Goal: Task Accomplishment & Management: Use online tool/utility

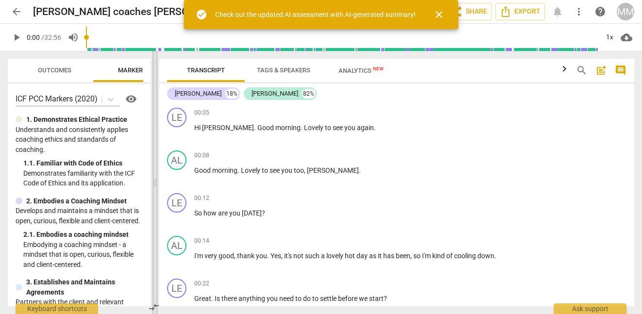
drag, startPoint x: 323, startPoint y: 184, endPoint x: 157, endPoint y: 168, distance: 166.7
click at [157, 168] on span at bounding box center [155, 182] width 6 height 263
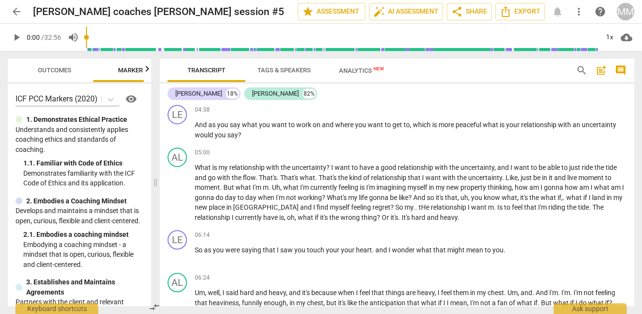
scroll to position [699, 0]
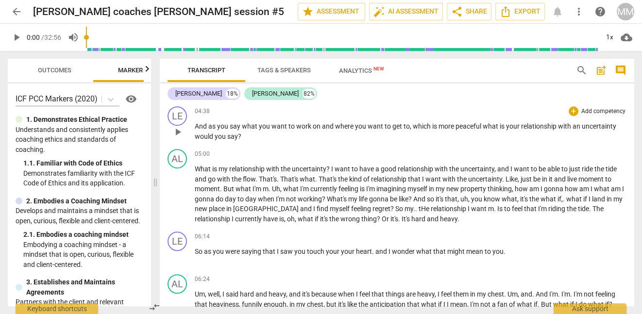
click at [177, 131] on span "play_arrow" at bounding box center [178, 132] width 12 height 12
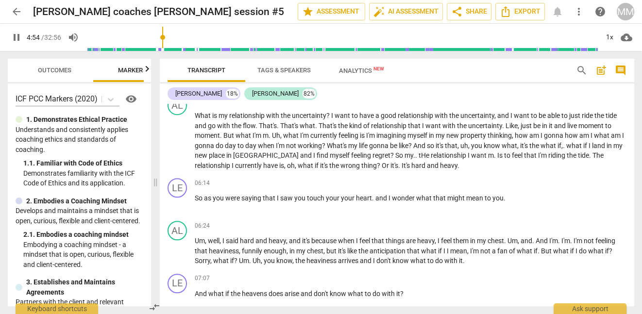
scroll to position [753, 0]
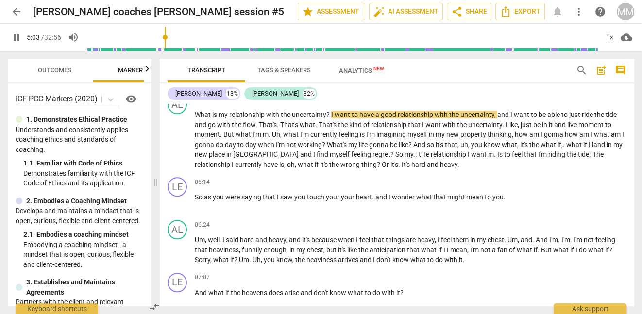
click at [177, 133] on button "pause" at bounding box center [178, 141] width 16 height 16
type input "304"
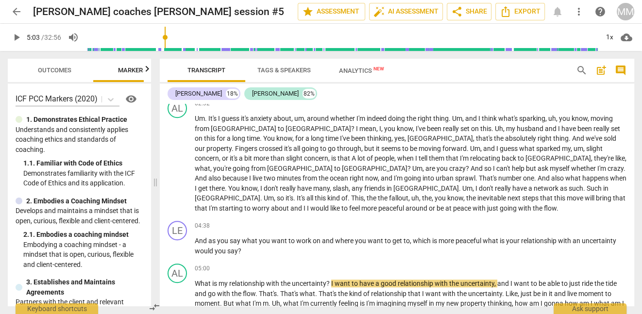
scroll to position [581, 0]
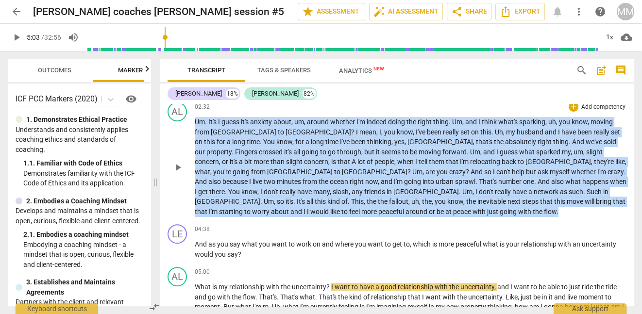
drag, startPoint x: 194, startPoint y: 119, endPoint x: 256, endPoint y: 218, distance: 116.2
click at [256, 218] on div "AL play_arrow pause 02:32 + Add competency keyboard_arrow_right Um . It's I gue…" at bounding box center [397, 159] width 474 height 122
copy p "Um . It's I guess it's anxiety about , um , around whether I'm indeed doing the…"
click at [571, 230] on div "+" at bounding box center [573, 229] width 10 height 10
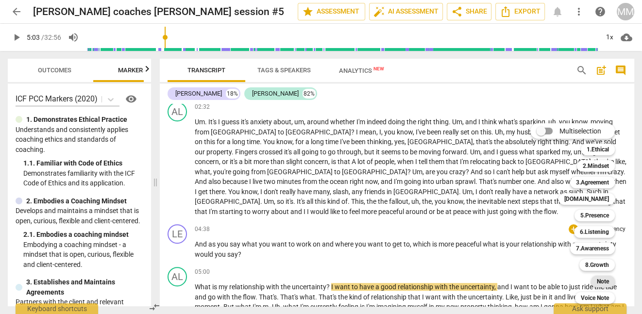
click at [600, 279] on b "Note" at bounding box center [603, 282] width 12 height 12
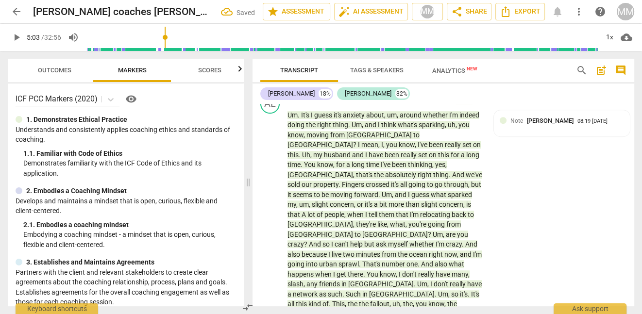
scroll to position [700, 0]
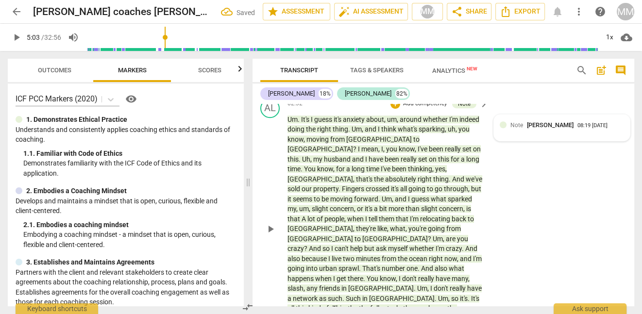
click at [553, 132] on div "Note [PERSON_NAME] 08:19 [DATE]" at bounding box center [561, 127] width 124 height 15
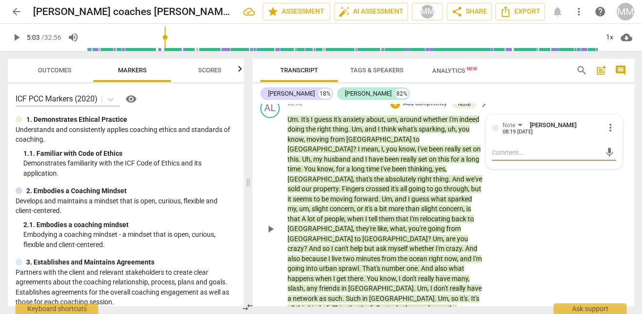
type textarea "this is one of those pivot moments in the session. The client ([PERSON_NAME]) i…"
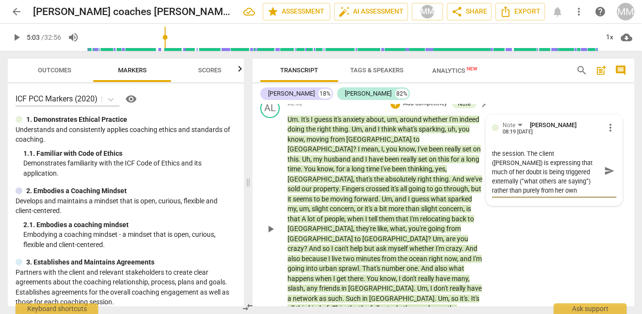
drag, startPoint x: 553, startPoint y: 153, endPoint x: 573, endPoint y: 153, distance: 20.4
click at [573, 153] on textarea "this is one of those pivot moments in the session. The client ([PERSON_NAME]) i…" at bounding box center [546, 171] width 109 height 46
type textarea "this is one of those pivot moments in the session. The client is expressing tha…"
drag, startPoint x: 502, startPoint y: 163, endPoint x: 526, endPoint y: 163, distance: 23.3
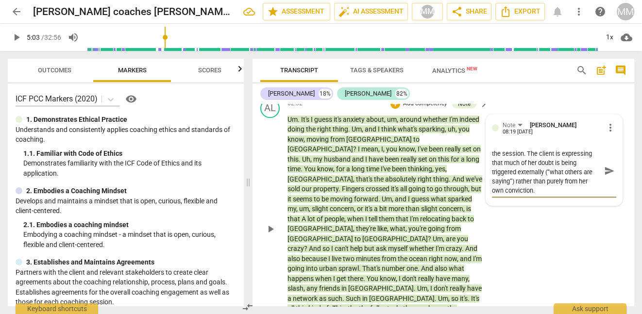
click at [526, 163] on textarea "this is one of those pivot moments in the session. The client is expressing tha…" at bounding box center [546, 171] width 109 height 46
type textarea "this is one of those pivot moments in the session. The client is expressing tha…"
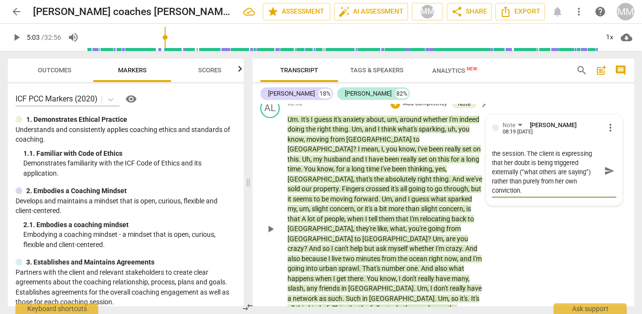
click at [528, 187] on textarea "this is one of those pivot moments in the session. The client is expressing tha…" at bounding box center [546, 171] width 109 height 46
type textarea "this is one of those pivot moments in the session. The client is expressing tha…"
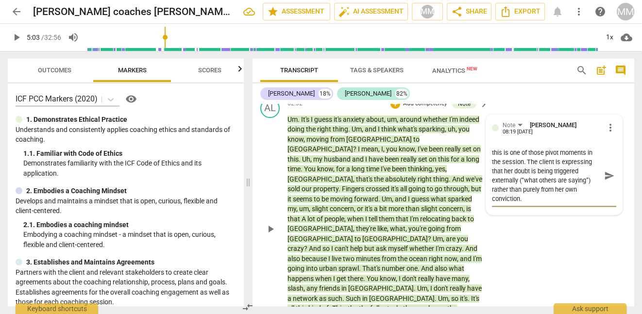
paste textarea "“You’ve been very clear that this move feels right for you and your husband, an…"
type textarea "this is one of those pivot moments in the session. The client is expressing tha…"
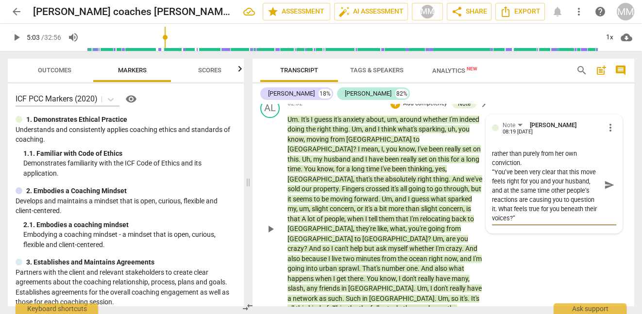
type textarea "this is one of those pivot moments in the session. The client is expressing tha…"
click at [518, 258] on div "AL play_arrow pause 02:32 + Add competency Note keyboard_arrow_right Um . It's …" at bounding box center [443, 221] width 382 height 253
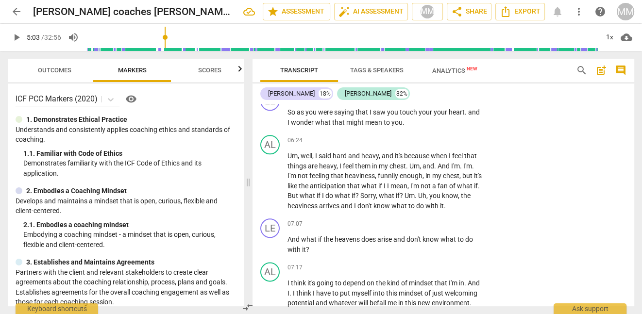
scroll to position [1168, 0]
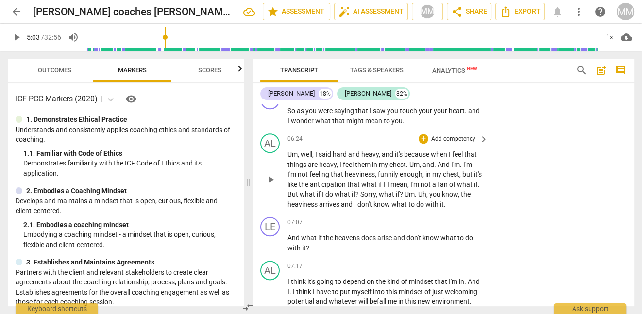
click at [271, 174] on span "play_arrow" at bounding box center [271, 180] width 12 height 12
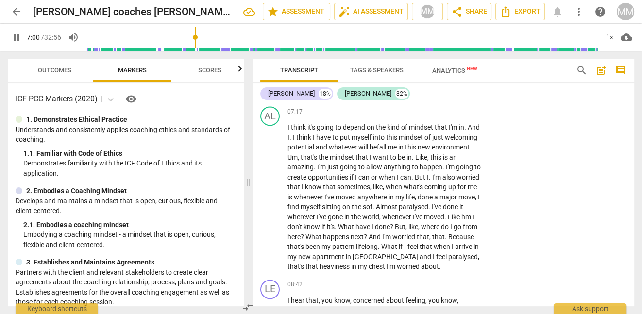
scroll to position [1324, 0]
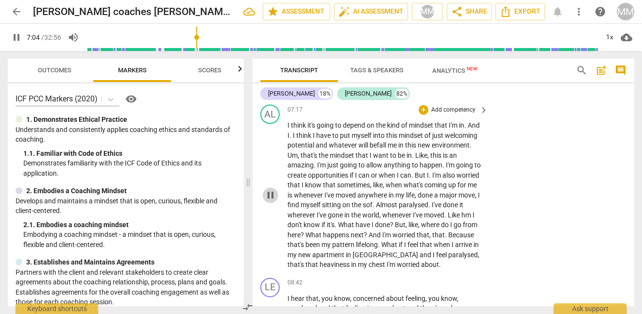
click at [268, 189] on span "pause" at bounding box center [271, 195] width 12 height 12
type input "425"
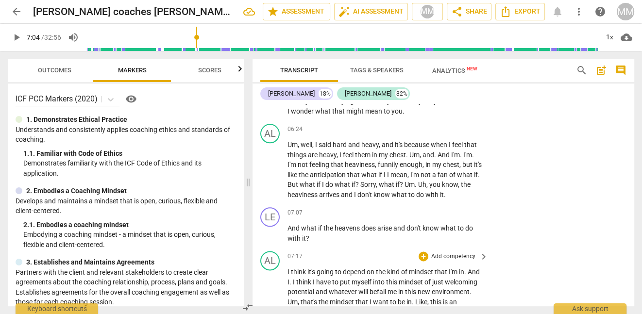
scroll to position [1175, 0]
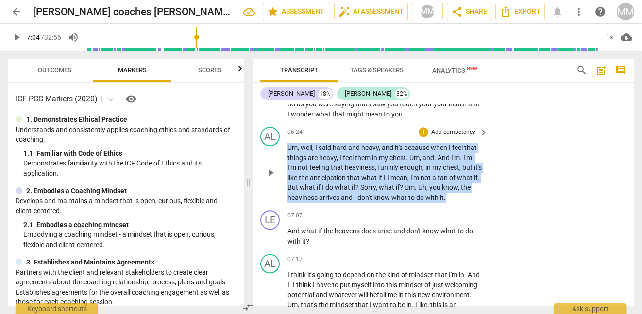
drag, startPoint x: 288, startPoint y: 138, endPoint x: 486, endPoint y: 183, distance: 203.0
click at [486, 183] on div "Um , well , I said hard and heavy , and it's because when I feel that things ar…" at bounding box center [387, 173] width 201 height 60
copy p "Um , well , I said hard and heavy , and it's because when I feel that things ar…"
click at [424, 211] on div "+" at bounding box center [423, 216] width 10 height 10
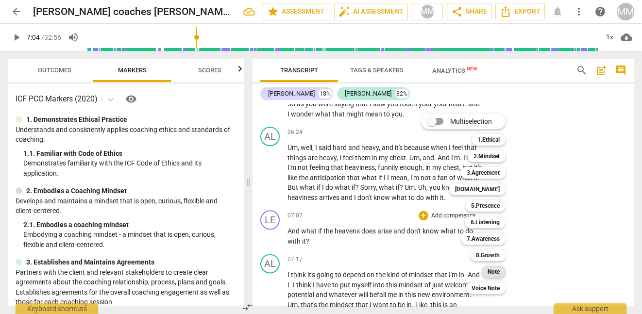
click at [493, 270] on b "Note" at bounding box center [493, 272] width 12 height 12
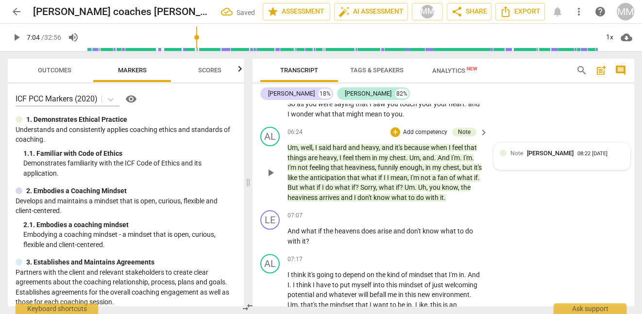
click at [540, 151] on div "Note [PERSON_NAME] 08:22 [DATE]" at bounding box center [561, 156] width 124 height 15
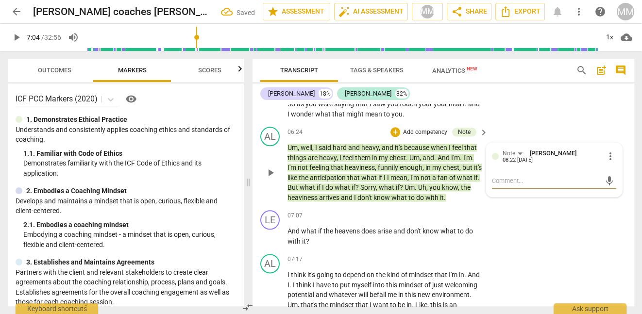
type textarea "“I notice you’re talking about heaviness as if it might arrive, and right now y…"
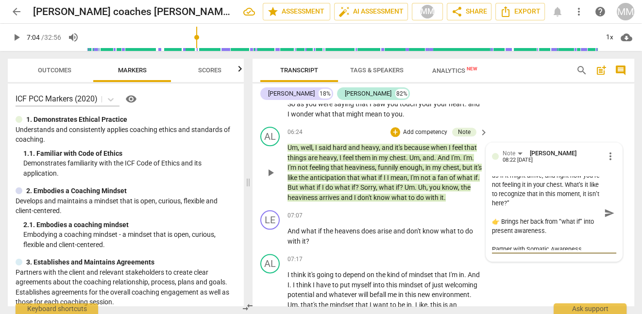
scroll to position [0, 0]
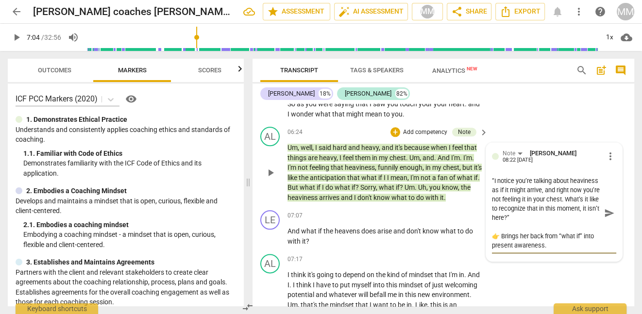
click at [498, 227] on textarea "“I notice you’re talking about heaviness as if it might arrive, and right now y…" at bounding box center [546, 213] width 109 height 74
type textarea "“I notice you’re talking about heaviness as if it might arrive, and right now y…"
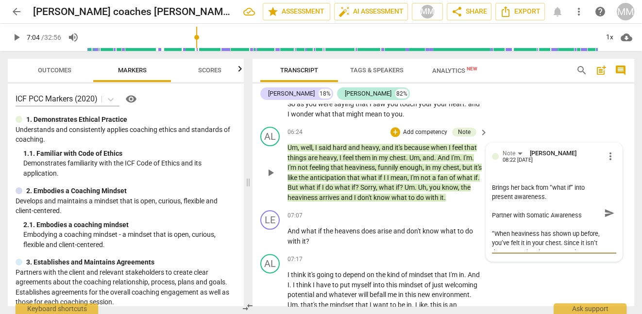
scroll to position [50, 0]
type textarea "“I notice you’re talking about heaviness as if it might arrive, and right now y…"
click at [489, 221] on div "Note [PERSON_NAME] 08:22 [DATE] more_vert “I notice you’re talking about heavin…" at bounding box center [554, 202] width 136 height 118
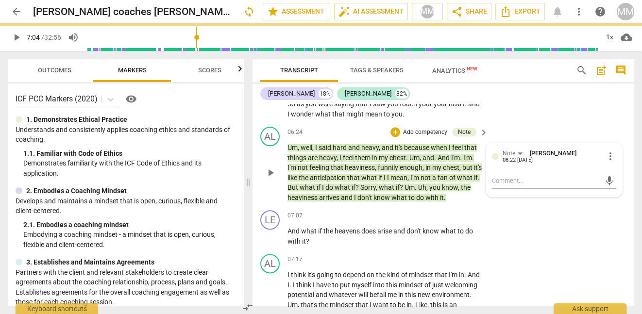
scroll to position [0, 0]
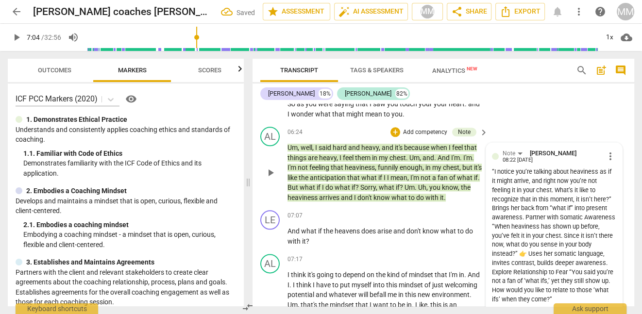
click at [523, 207] on div "“I notice you’re talking about heaviness as if it might arrive, and right now y…" at bounding box center [554, 235] width 124 height 136
click at [608, 150] on span "more_vert" at bounding box center [610, 156] width 12 height 12
click at [608, 147] on li "Edit" at bounding box center [616, 144] width 33 height 18
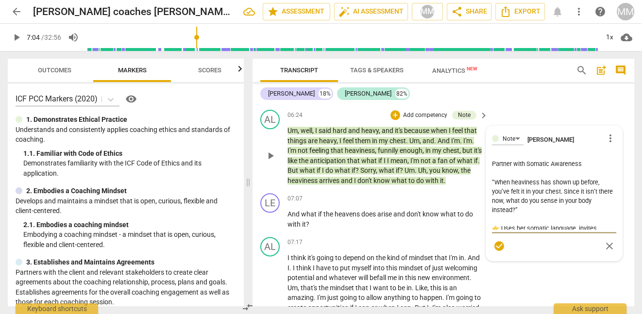
scroll to position [72, 0]
click at [489, 177] on div "Note [PERSON_NAME] more_vert “I notice you’re talking about heaviness as if it …" at bounding box center [554, 193] width 136 height 135
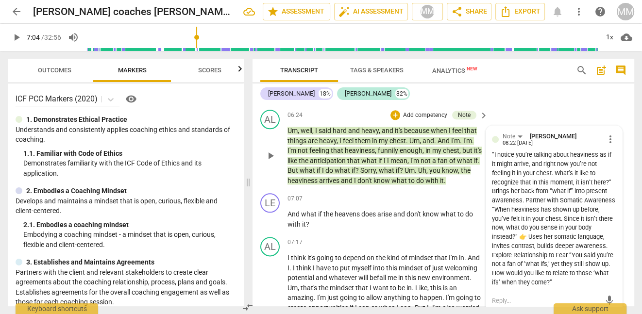
click at [604, 133] on span "more_vert" at bounding box center [610, 139] width 12 height 12
click at [603, 124] on li "Edit" at bounding box center [616, 127] width 33 height 18
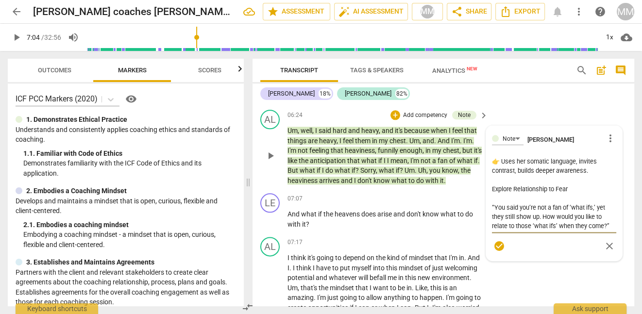
scroll to position [138, 0]
click at [499, 160] on textarea "“I notice you’re talking about heaviness as if it might arrive, and right now y…" at bounding box center [554, 193] width 124 height 74
type textarea "“I notice you’re talking about heaviness as if it might arrive, and right now y…"
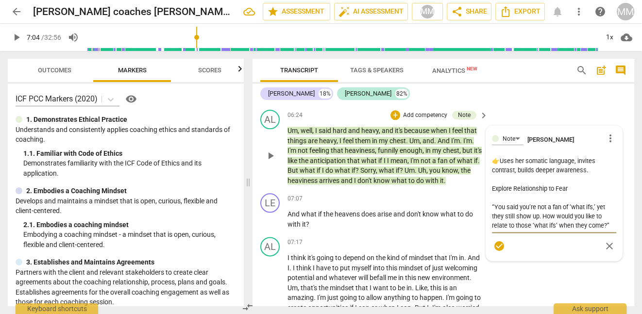
type textarea "“I notice you’re talking about heaviness as if it might arrive, and right now y…"
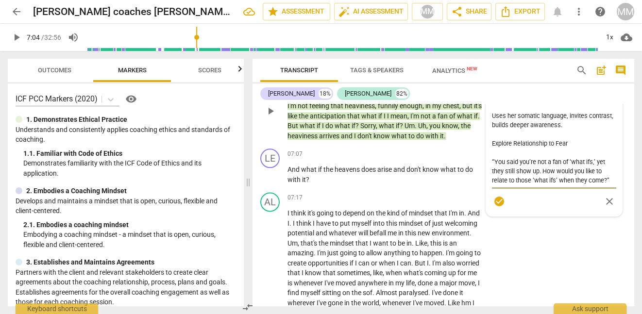
scroll to position [1238, 0]
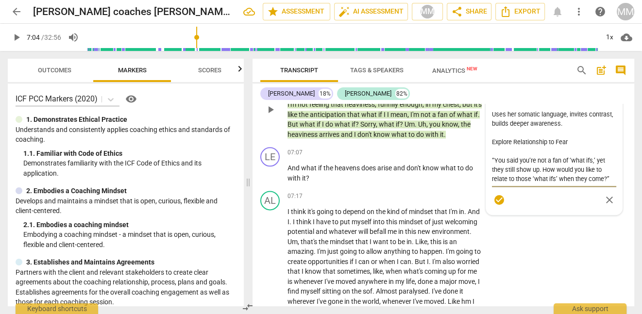
drag, startPoint x: 490, startPoint y: 149, endPoint x: 609, endPoint y: 167, distance: 120.8
click at [609, 167] on textarea "“I notice you’re talking about heaviness as if it might arrive, and right now y…" at bounding box center [554, 147] width 124 height 74
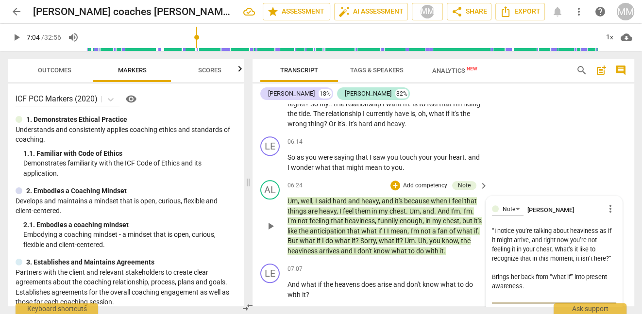
scroll to position [1134, 0]
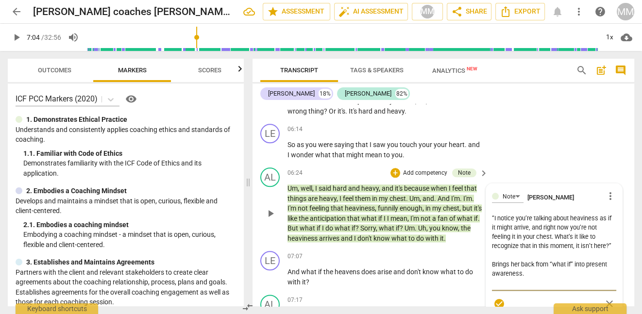
click at [495, 214] on textarea "“I notice you’re talking about heaviness as if it might arrive, and right now y…" at bounding box center [554, 251] width 124 height 74
click at [492, 214] on textarea "“I notice you’re talking about heaviness as if it might arrive, and right now y…" at bounding box center [554, 251] width 124 height 74
type textarea "o“I notice you’re talking about heaviness as if it might arrive, and right now …"
type textarea "oo“I notice you’re talking about heaviness as if it might arrive, and right now…"
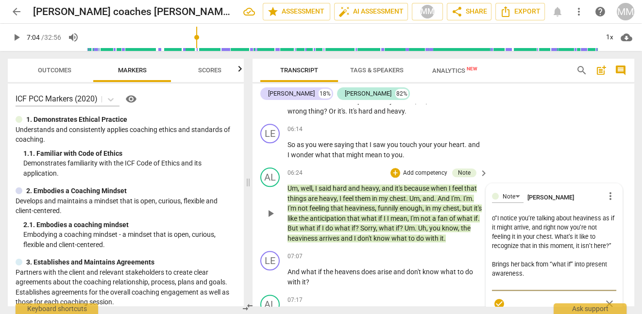
type textarea "oo“I notice you’re talking about heaviness as if it might arrive, and right now…"
type textarea "ood“I notice you’re talking about heaviness as if it might arrive, and right no…"
type textarea "ood “I notice you’re talking about heaviness as if it might arrive, and right n…"
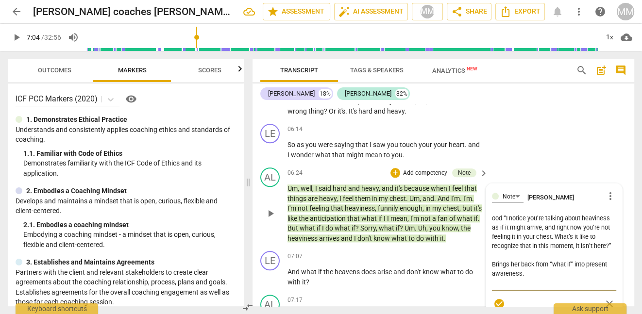
type textarea "ood“I notice you’re talking about heaviness as if it might arrive, and right no…"
type textarea "oo“I notice you’re talking about heaviness as if it might arrive, and right now…"
type textarea "o“I notice you’re talking about heaviness as if it might arrive, and right now …"
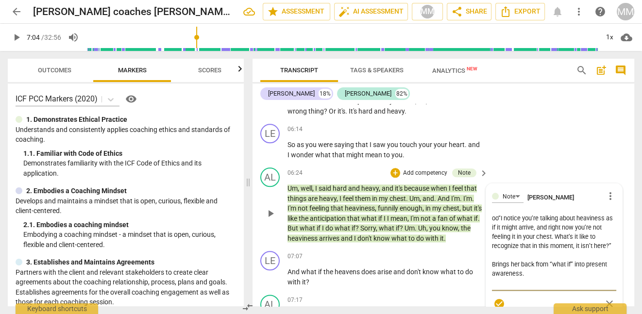
type textarea "o“I notice you’re talking about heaviness as if it might arrive, and right now …"
type textarea "“I notice you’re talking about heaviness as if it might arrive, and right now y…"
type textarea "G“I notice you’re talking about heaviness as if it might arrive, and right now …"
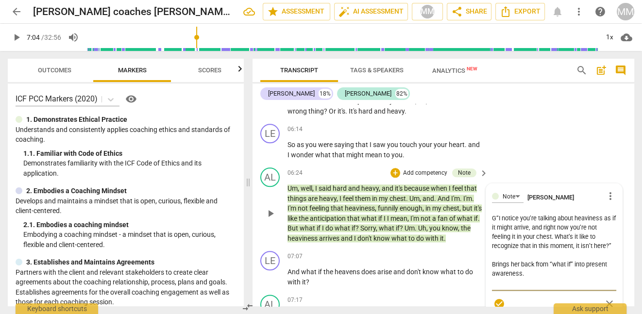
type textarea "Go“I notice you’re talking about heaviness as if it might arrive, and right now…"
type textarea "Goo“I notice you’re talking about heaviness as if it might arrive, and right no…"
type textarea "Good“I notice you’re talking about heaviness as if it might arrive, and right n…"
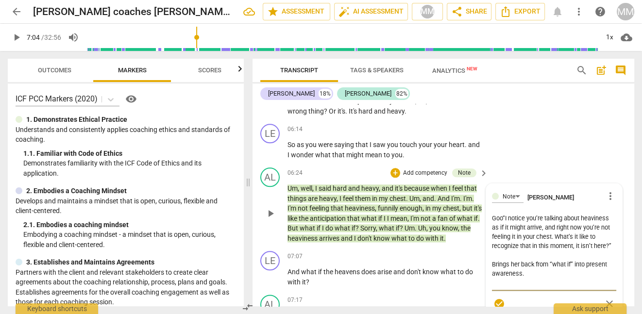
type textarea "Good“I notice you’re talking about heaviness as if it might arrive, and right n…"
type textarea "Good “I notice you’re talking about heaviness as if it might arrive, and right …"
type textarea "Good q“I notice you’re talking about heaviness as if it might arrive, and right…"
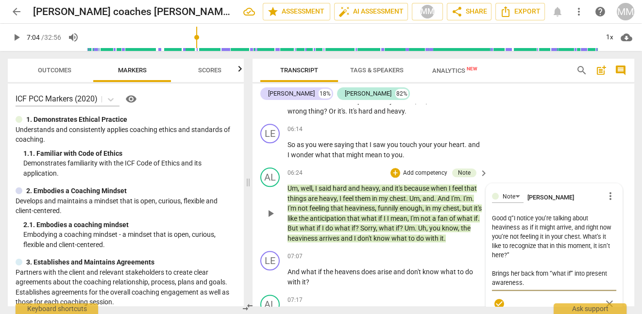
type textarea "Good qu“I notice you’re talking about heaviness as if it might arrive, and righ…"
type textarea "Good que“I notice you’re talking about heaviness as if it might arrive, and rig…"
type textarea "Good ques“I notice you’re talking about heaviness as if it might arrive, and ri…"
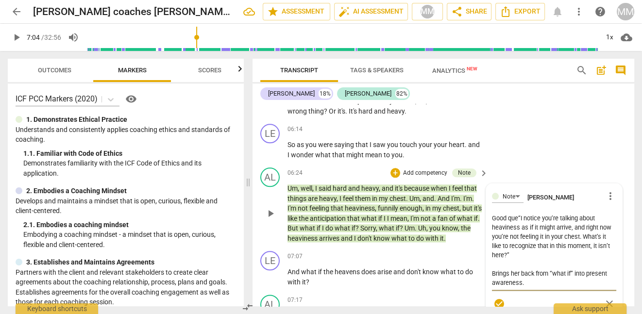
type textarea "Good ques“I notice you’re talking about heaviness as if it might arrive, and ri…"
type textarea "Good quest“I notice you’re talking about heaviness as if it might arrive, and r…"
type textarea "Good questi“I notice you’re talking about heaviness as if it might arrive, and …"
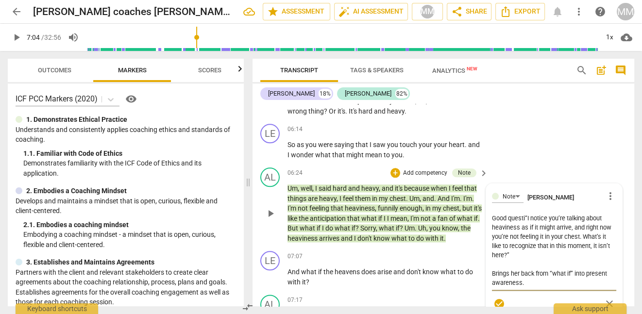
type textarea "Good questio“I notice you’re talking about heaviness as if it might arrive, and…"
type textarea "Good question“I notice you’re talking about heaviness as if it might arrive, an…"
type textarea "Good question “I notice you’re talking about heaviness as if it might arrive, a…"
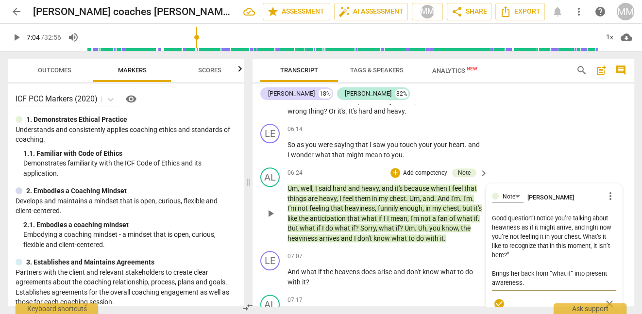
type textarea "Good question “I notice you’re talking about heaviness as if it might arrive, a…"
type textarea "Good question b“I notice you’re talking about heaviness as if it might arrive, …"
type textarea "Good question bu“I notice you’re talking about heaviness as if it might arrive,…"
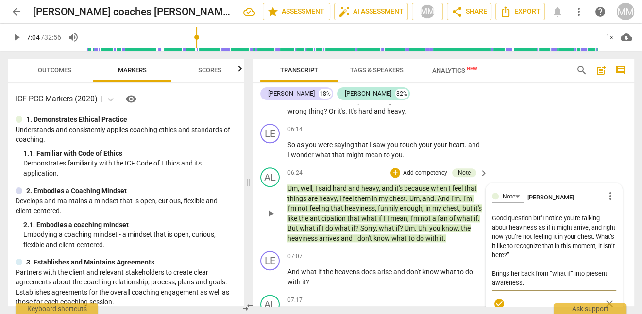
type textarea "Good question but“I notice you’re talking about heaviness as if it might arrive…"
type textarea "Good question but “I notice you’re talking about heaviness as if it might arriv…"
type textarea "Good question but m“I notice you’re talking about heaviness as if it might arri…"
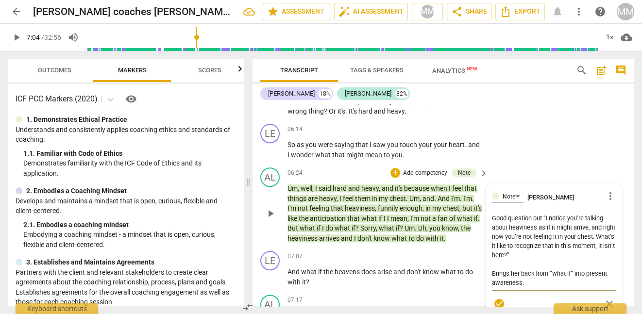
type textarea "Good question but m“I notice you’re talking about heaviness as if it might arri…"
type textarea "Good question but mi“I notice you’re talking about heaviness as if it might arr…"
type textarea "Good question but mis“I notice you’re talking about heaviness as if it might ar…"
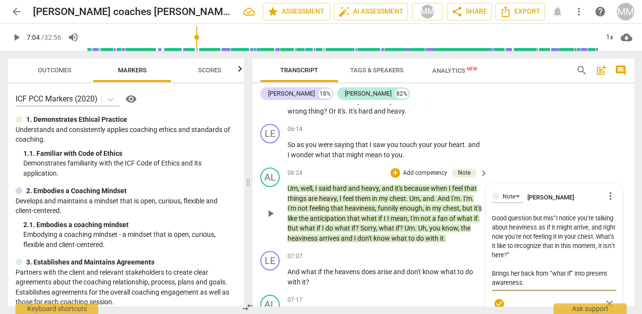
type textarea "Good question but miss“I notice you’re talking about heaviness as if it might a…"
type textarea "Good question but misse“I notice you’re talking about heaviness as if it might …"
type textarea "Good question but misses“I notice you’re talking about heaviness as if it might…"
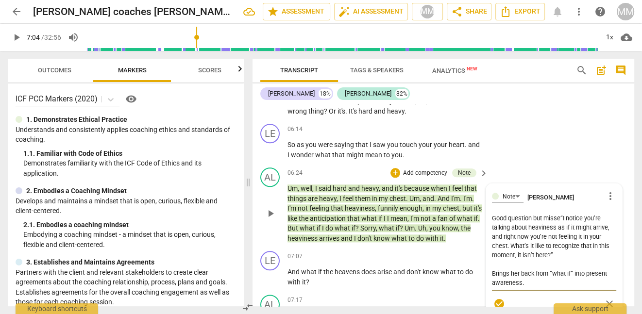
type textarea "Good question but misses“I notice you’re talking about heaviness as if it might…"
type textarea "Good question but misses “I notice you’re talking about heaviness as if it migh…"
type textarea "Good question but misses t“I notice you’re talking about heaviness as if it mig…"
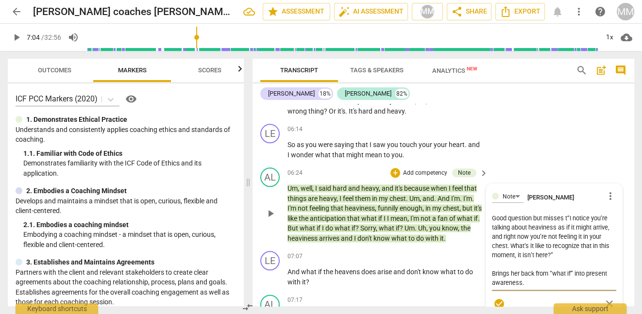
type textarea "Good question but misses th“I notice you’re talking about heaviness as if it mi…"
type textarea "Good question but misses the“I notice you’re talking about heaviness as if it m…"
type textarea "Good question but misses the “I notice you’re talking about heaviness as if it …"
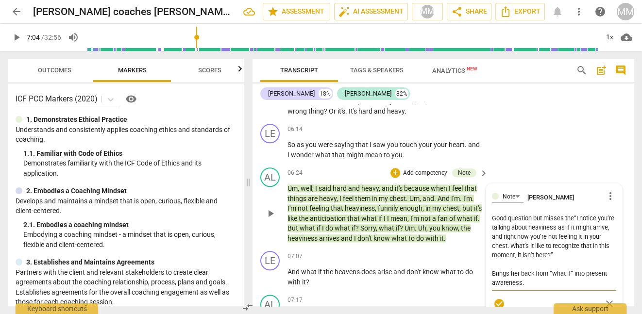
type textarea "Good question but misses the “I notice you’re talking about heaviness as if it …"
type textarea "Good question but misses the k“I notice you’re talking about heaviness as if it…"
type textarea "Good question but misses the ke“I notice you’re talking about heaviness as if i…"
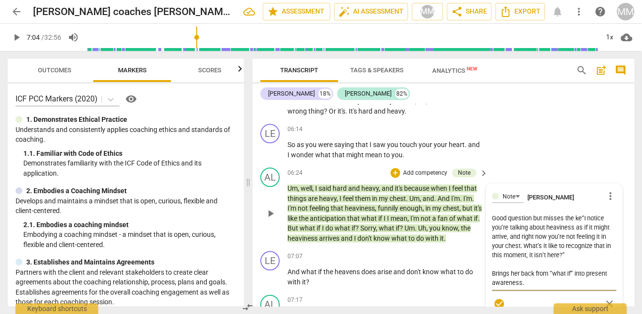
type textarea "Good question but misses the key“I notice you’re talking about heaviness as if …"
type textarea "Good question but misses the key “I notice you’re talking about heaviness as if…"
type textarea "Good question but misses the key t“I notice you’re talking about heaviness as i…"
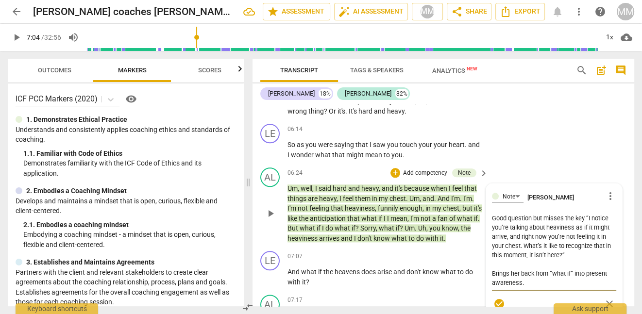
type textarea "Good question but misses the key t“I notice you’re talking about heaviness as i…"
type textarea "Good question but misses the key th“I notice you’re talking about heaviness as …"
type textarea "Good question but misses the key the“I notice you’re talking about heaviness as…"
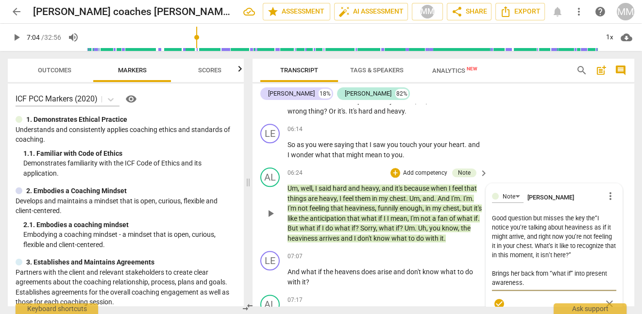
type textarea "Good question but misses the key them“I notice you’re talking about heaviness a…"
type textarea "Good question but misses the key theme“I notice you’re talking about heaviness …"
type textarea "Good question but misses the key theme.“I notice you’re talking about heaviness…"
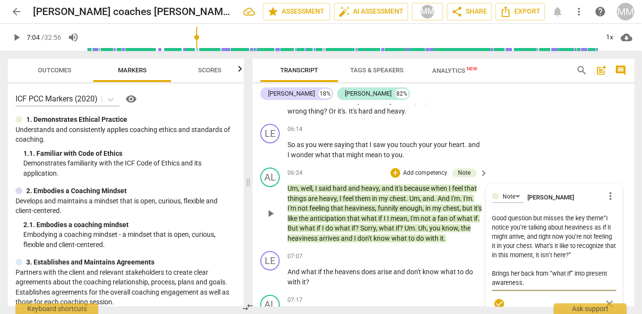
type textarea "Good question but misses the key theme.“I notice you’re talking about heaviness…"
type textarea "Good question but misses the key theme. “I notice you’re talking about heavines…"
type textarea "Good question but misses the key theme. b“I notice you’re talking about heavine…"
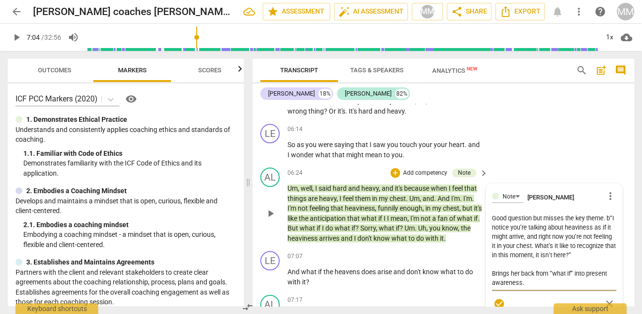
type textarea "Good question but misses the key theme. be“I notice you’re talking about heavin…"
type textarea "Good question but misses the key theme. bet“I notice you’re talking about heavi…"
type textarea "Good question but misses the key theme. bett“I notice you’re talking about heav…"
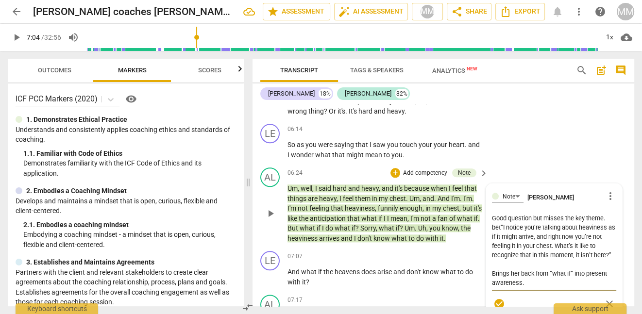
type textarea "Good question but misses the key theme. bett“I notice you’re talking about heav…"
type textarea "Good question but misses the key theme. [PERSON_NAME]“I notice you’re talking a…"
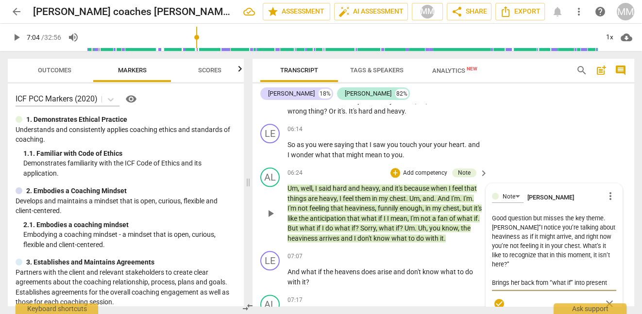
type textarea "Good question but misses the key theme. better“I notice you’re talking about he…"
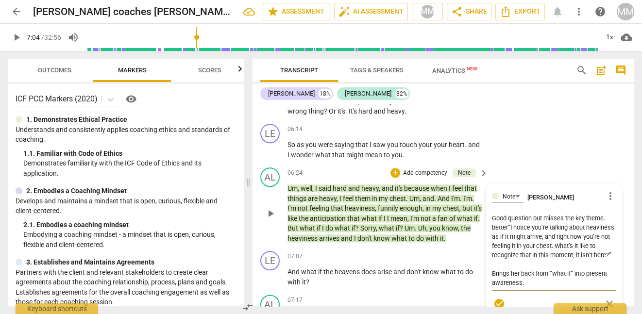
type textarea "Good question but misses the key theme. better:“I notice you’re talking about h…"
type textarea "Good question but misses the key theme. better: “I notice you’re talking about …"
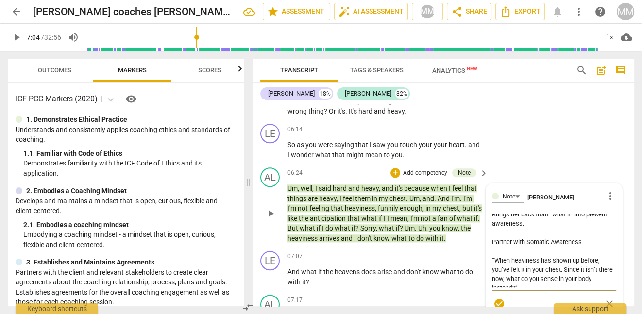
scroll to position [80, 0]
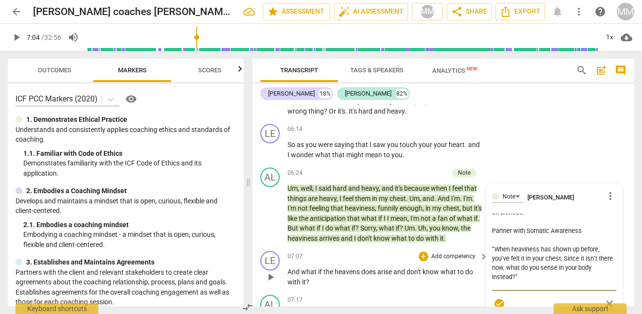
type textarea "Good question but misses the key theme. better: “I notice you’re talking about …"
click at [469, 278] on div "LE play_arrow pause 07:07 + Add competency keyboard_arrow_right And what if the…" at bounding box center [443, 269] width 382 height 44
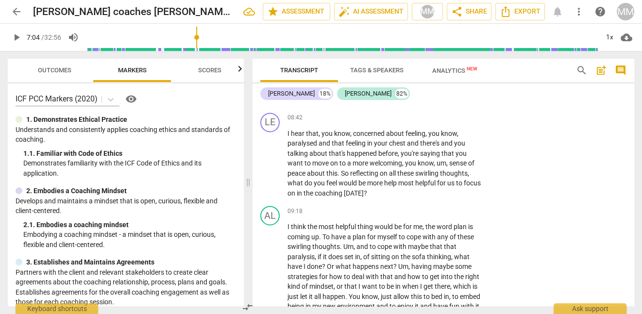
scroll to position [1468, 0]
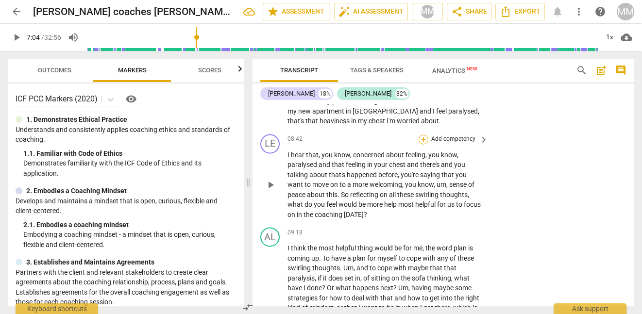
click at [423, 137] on div "+" at bounding box center [423, 139] width 10 height 10
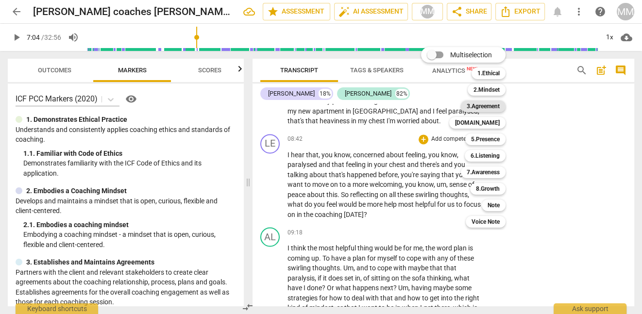
click at [488, 103] on b "3.Agreement" at bounding box center [482, 106] width 33 height 12
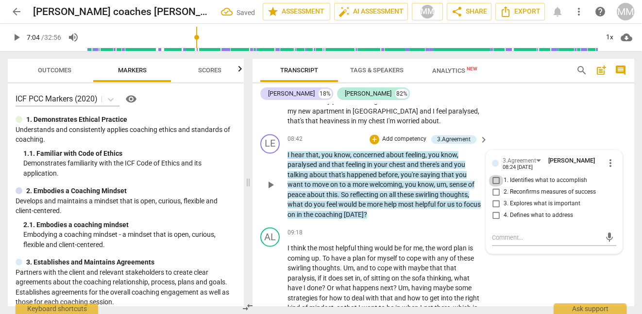
click at [495, 178] on input "1. Identifies what to accomplish" at bounding box center [496, 181] width 16 height 12
checkbox input "true"
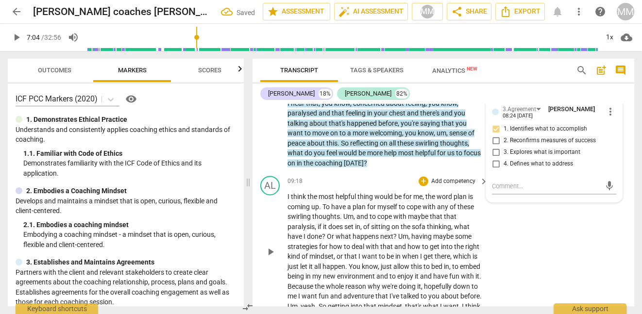
scroll to position [1519, 0]
click at [513, 232] on div "AL play_arrow pause 09:18 + Add competency keyboard_arrow_right I think the mos…" at bounding box center [443, 243] width 382 height 143
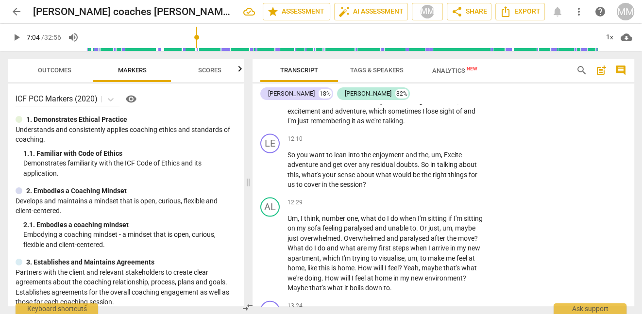
scroll to position [2044, 0]
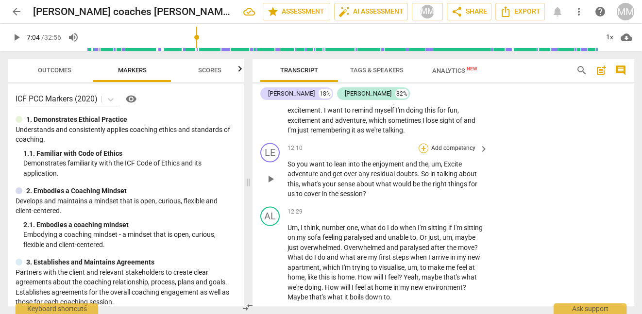
click at [423, 153] on div "+" at bounding box center [423, 149] width 10 height 10
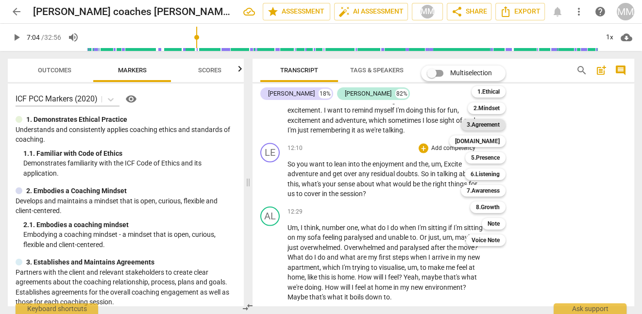
click at [491, 124] on b "3.Agreement" at bounding box center [482, 125] width 33 height 12
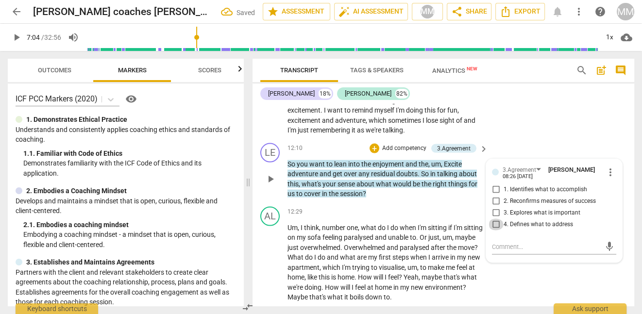
click at [493, 230] on input "4. Defines what to address" at bounding box center [496, 225] width 16 height 12
checkbox input "true"
click at [504, 116] on div "AL play_arrow pause 11:00 + Add competency keyboard_arrow_right I think that wi…" at bounding box center [443, 77] width 382 height 123
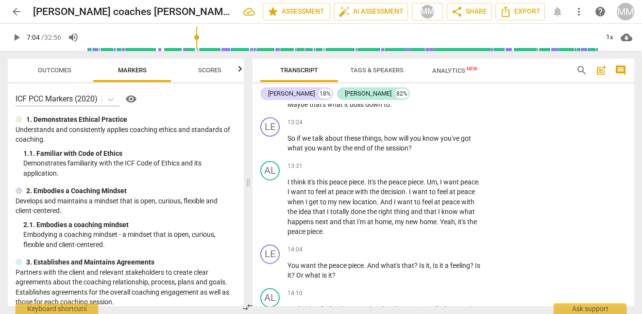
scroll to position [2239, 0]
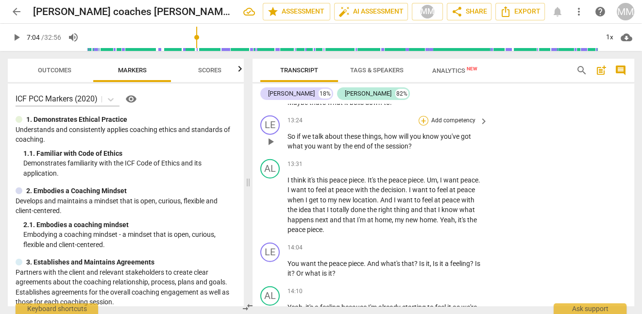
click at [418, 126] on div "+" at bounding box center [423, 121] width 10 height 10
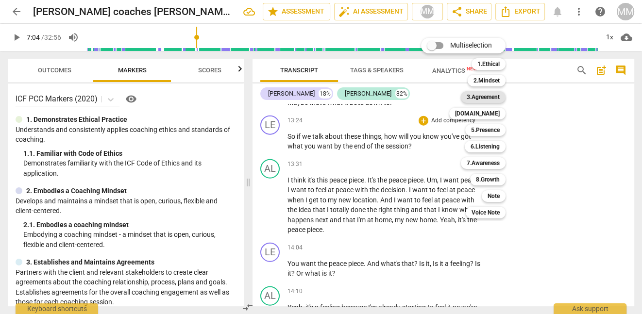
click at [488, 95] on b "3.Agreement" at bounding box center [482, 97] width 33 height 12
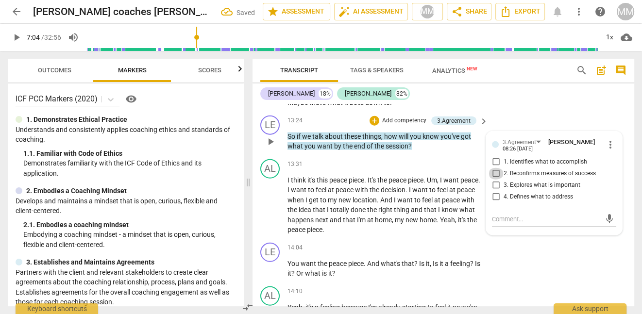
click at [494, 180] on input "2. Reconfirms measures of success" at bounding box center [496, 174] width 16 height 12
checkbox input "true"
click at [533, 248] on div "LE play_arrow pause 14:04 + Add competency keyboard_arrow_right You want the pe…" at bounding box center [443, 261] width 382 height 44
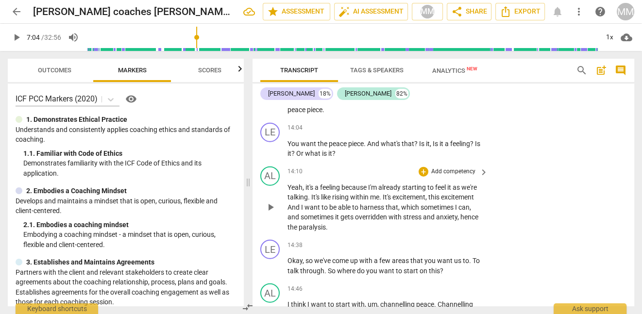
scroll to position [2356, 0]
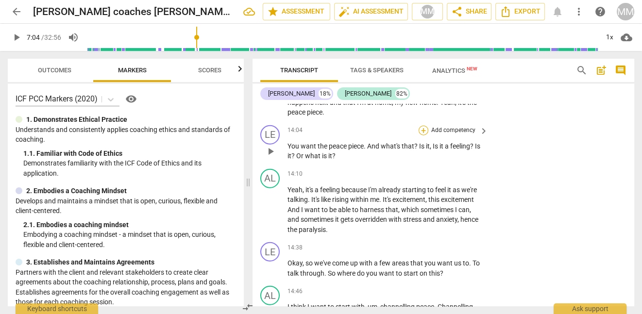
click at [423, 135] on div "+" at bounding box center [423, 131] width 10 height 10
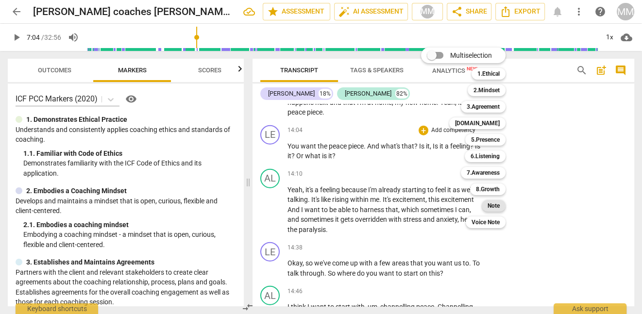
click at [494, 204] on b "Note" at bounding box center [493, 206] width 12 height 12
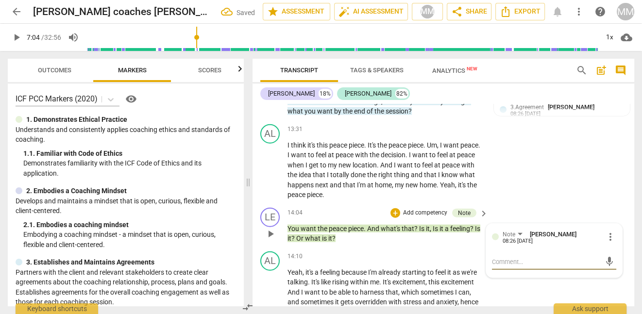
scroll to position [2272, 0]
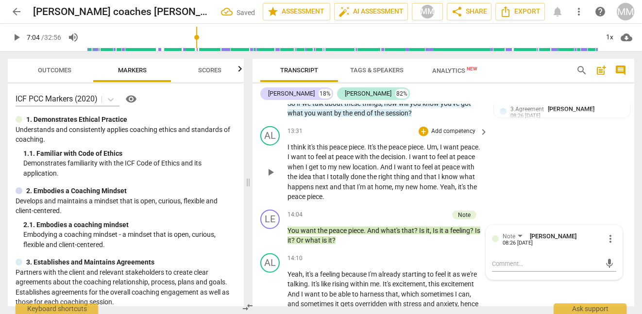
drag, startPoint x: 285, startPoint y: 150, endPoint x: 352, endPoint y: 203, distance: 86.0
click at [352, 203] on div "AL play_arrow pause 13:31 + Add competency keyboard_arrow_right I think it's th…" at bounding box center [443, 163] width 382 height 83
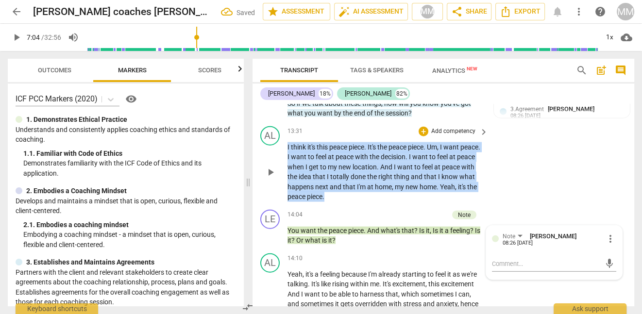
drag, startPoint x: 352, startPoint y: 203, endPoint x: 283, endPoint y: 147, distance: 89.4
click at [283, 147] on div "AL play_arrow pause 13:31 + Add competency keyboard_arrow_right I think it's th…" at bounding box center [443, 163] width 382 height 83
copy p "I think it's this peace piece . It's the peace piece . Um , I want peace . I wa…"
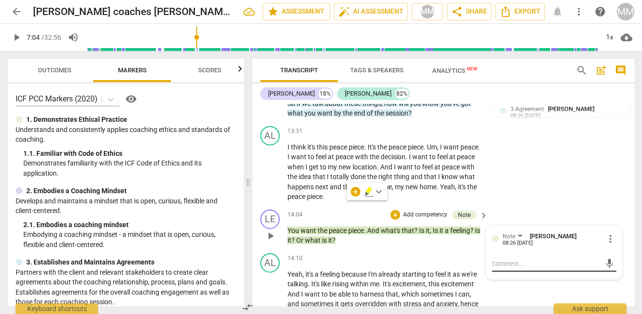
click at [493, 268] on textarea at bounding box center [546, 263] width 109 height 9
type textarea "c"
type textarea "co"
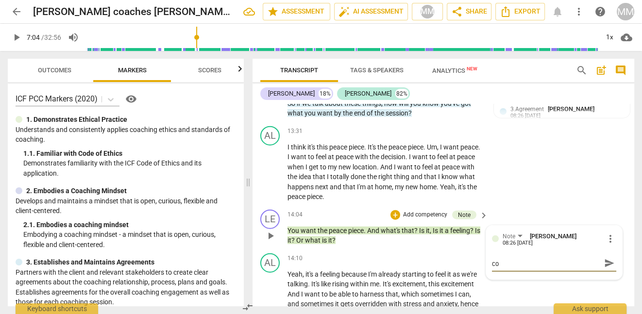
type textarea "con"
type textarea "cons"
type textarea "consi"
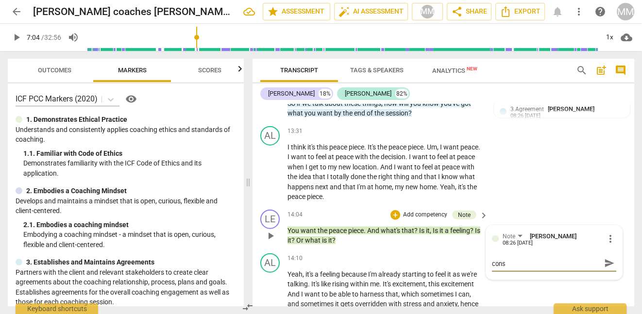
type textarea "consi"
type textarea "consid"
type textarea "conside"
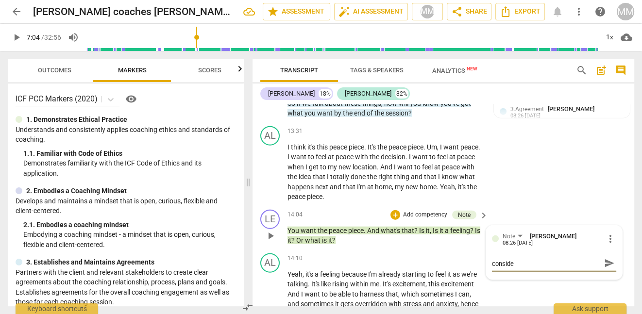
type textarea "consider"
type textarea "consider:"
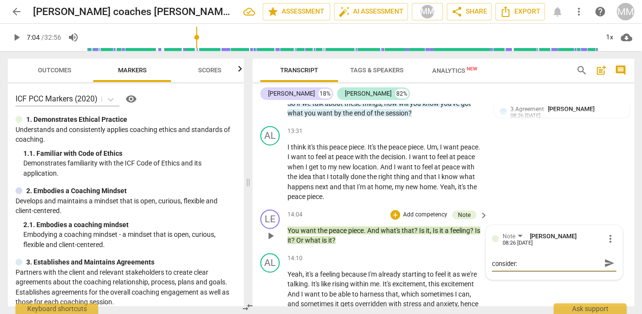
type textarea "consider:"
paste textarea "“Imagine it’s months from now and you’re fully at peace in your new home. What …"
type textarea "consider: “Imagine it’s months from now and you’re fully at peace in your new h…"
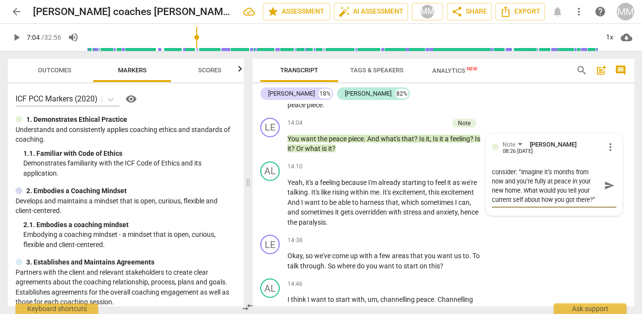
scroll to position [9, 0]
type textarea "consider: “Imagine it’s months from now and you’re fully at peace in your new h…"
click at [550, 248] on div "LE play_arrow pause 14:38 + Add competency keyboard_arrow_right Okay , so we've…" at bounding box center [443, 253] width 382 height 44
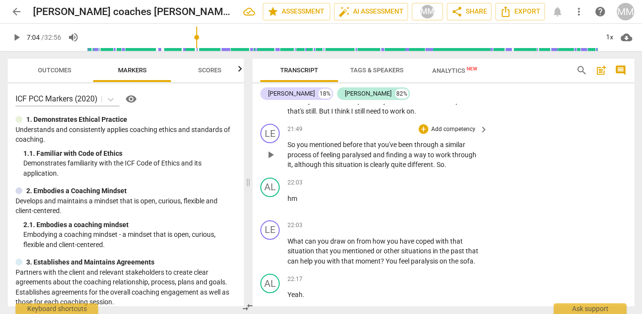
scroll to position [3489, 0]
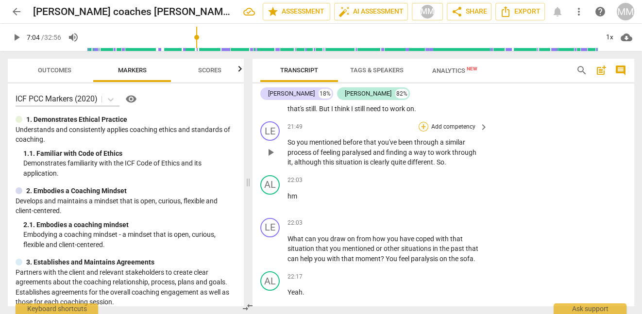
click at [425, 122] on div "+" at bounding box center [423, 127] width 10 height 10
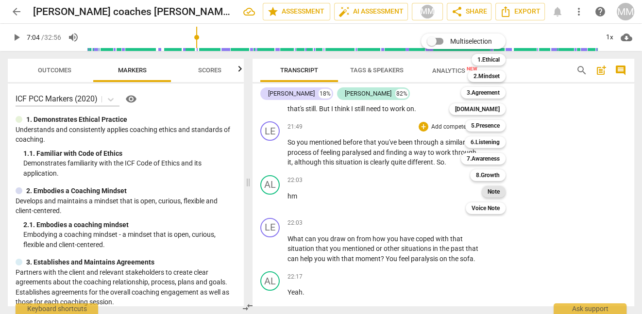
click at [499, 188] on b "Note" at bounding box center [493, 192] width 12 height 12
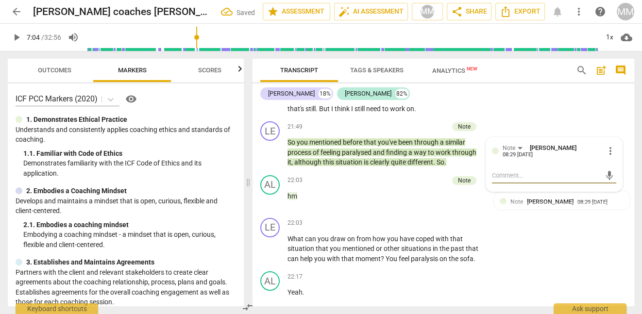
type textarea "S"
type textarea "Sh"
type textarea "She"
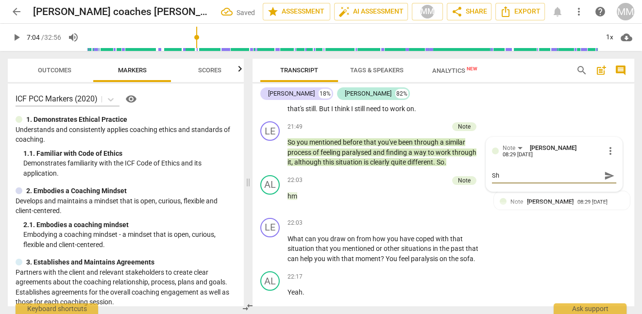
type textarea "She"
type textarea "She a"
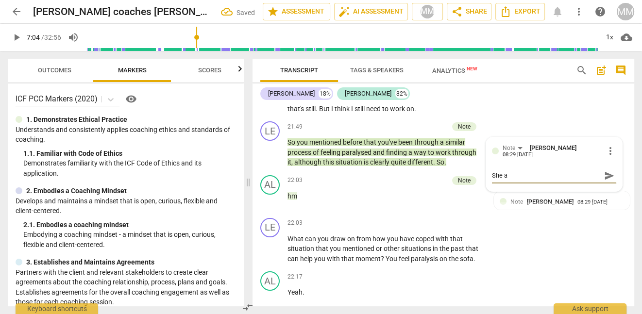
type textarea "She al"
type textarea "She als"
type textarea "She al"
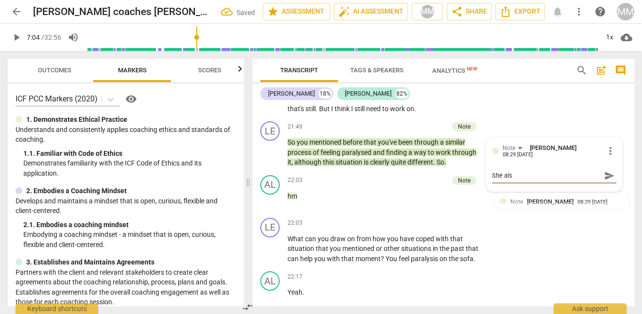
type textarea "She al"
type textarea "She alr"
type textarea "She alre"
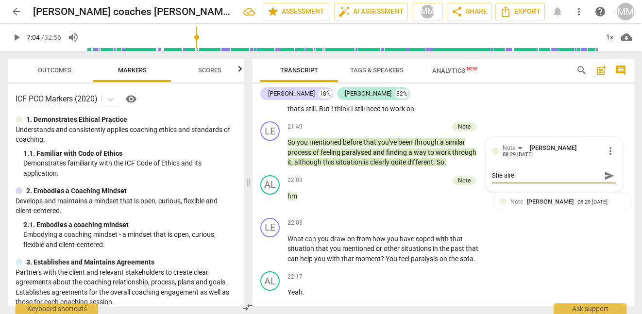
type textarea "She alrea"
type textarea "She alread"
type textarea "She already"
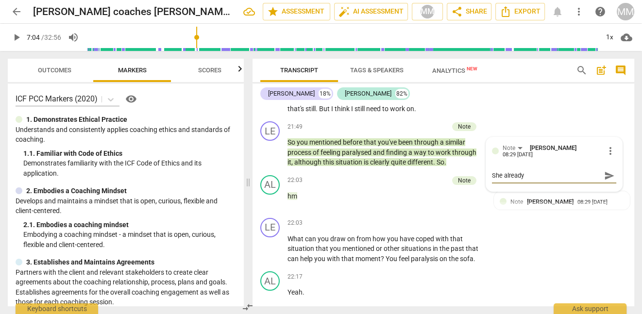
type textarea "She already"
type textarea "She already f"
type textarea "She already fe"
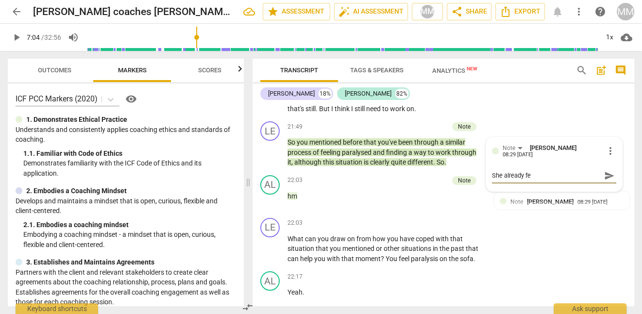
type textarea "She already fee"
type textarea "She already feel"
type textarea "She already feeli"
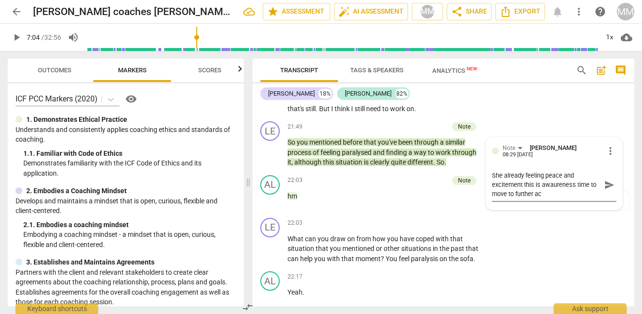
scroll to position [0, 0]
click at [554, 183] on textarea "She already feeling peace and excitement this is awaureness time to move to fur…" at bounding box center [546, 185] width 109 height 28
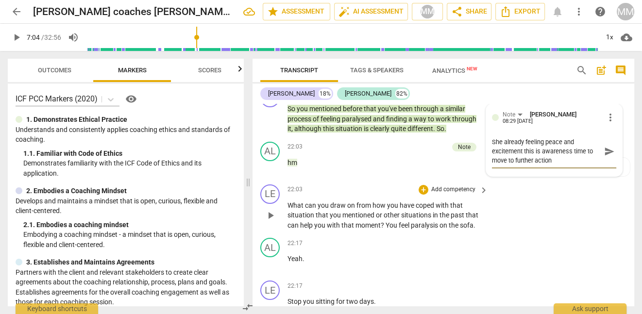
scroll to position [3524, 0]
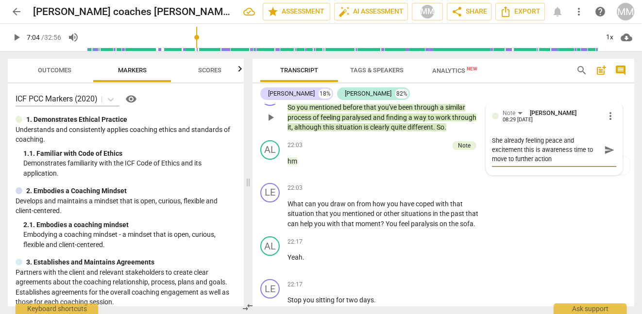
click at [557, 158] on textarea "She already feeling peace and excitement this is awareness time to move to furt…" at bounding box center [546, 150] width 109 height 28
click at [521, 149] on textarea "She already feeling peace and excitement this is awareness time to move to furt…" at bounding box center [546, 150] width 109 height 28
click at [571, 148] on textarea "She already feeling peace and excitement this is awareness time to move to furt…" at bounding box center [546, 150] width 109 height 28
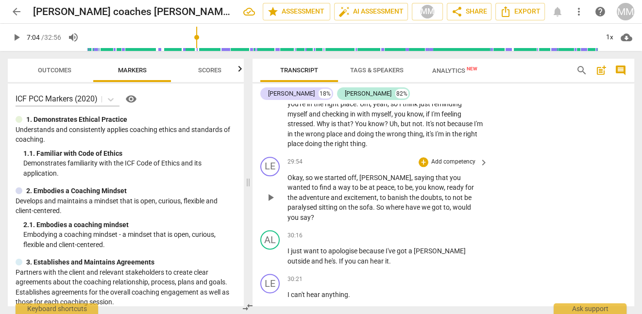
scroll to position [4764, 0]
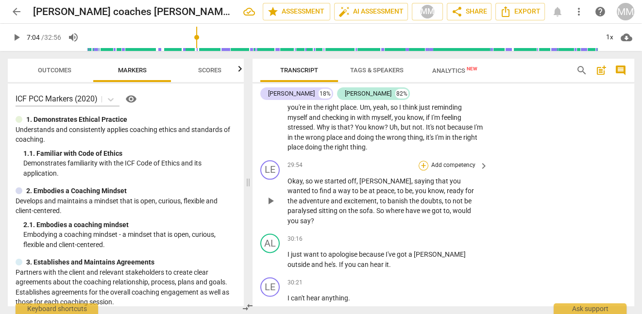
click at [425, 161] on div "+" at bounding box center [423, 166] width 10 height 10
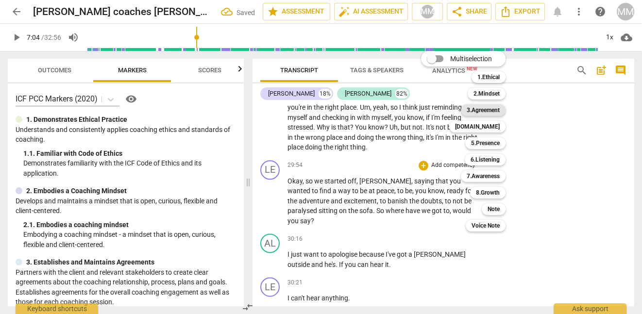
click at [484, 111] on b "3.Agreement" at bounding box center [482, 110] width 33 height 12
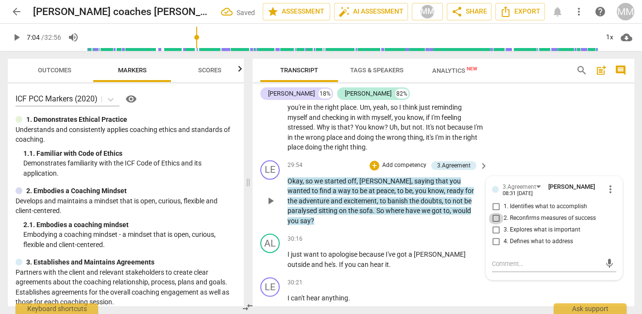
click at [494, 213] on input "2. Reconfirms measures of success" at bounding box center [496, 219] width 16 height 12
click at [520, 156] on div "LE play_arrow pause 29:54 + Add competency 3.Agreement keyboard_arrow_right Oka…" at bounding box center [443, 193] width 382 height 74
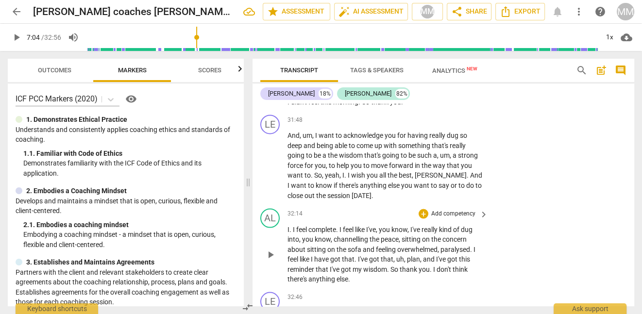
scroll to position [5193, 0]
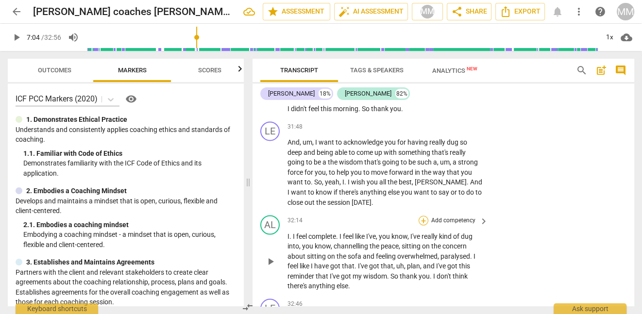
click at [423, 216] on div "+" at bounding box center [423, 221] width 10 height 10
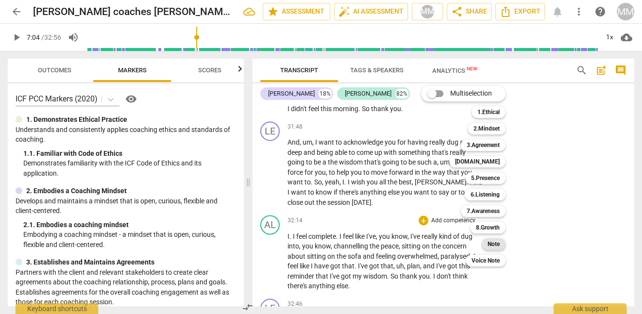
click at [489, 242] on b "Note" at bounding box center [493, 244] width 12 height 12
